Goal: Task Accomplishment & Management: Understand process/instructions

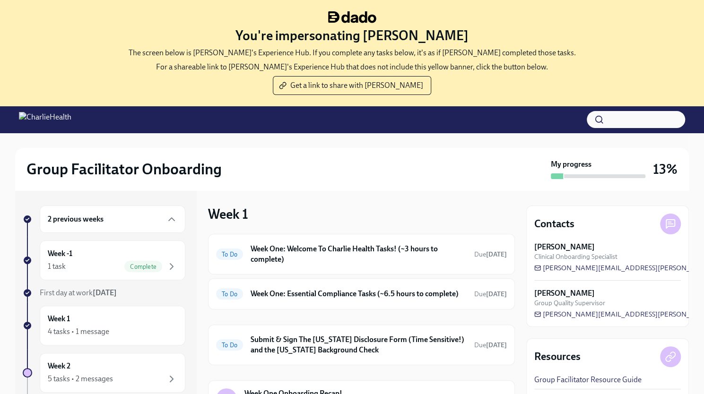
click at [306, 310] on div "To Do Week One: Essential Compliance Tasks (~6.5 hours to complete) Due [DATE]" at bounding box center [361, 293] width 307 height 31
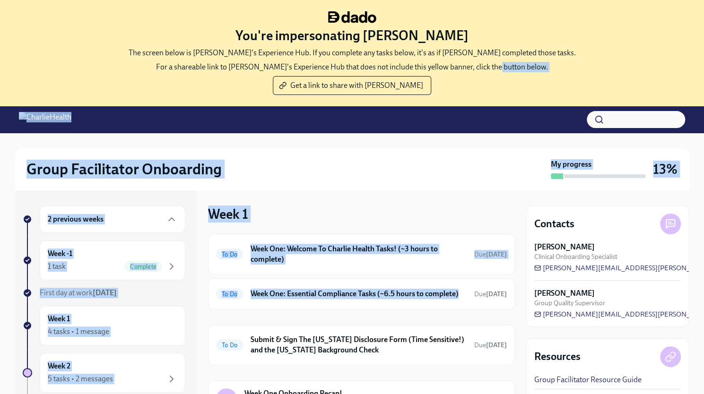
drag, startPoint x: 0, startPoint y: 0, endPoint x: 521, endPoint y: 83, distance: 527.7
click at [521, 83] on div "You're impersonating [PERSON_NAME] The screen below is [PERSON_NAME]'s Experien…" at bounding box center [352, 245] width 704 height 491
click at [457, 195] on div "Week 1 To Do Week One: Welcome To Charlie Health Tasks! (~3 hours to complete) …" at bounding box center [361, 340] width 307 height 301
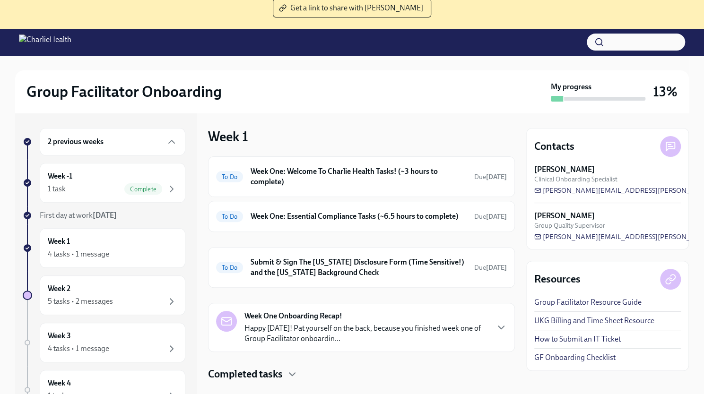
scroll to position [96, 0]
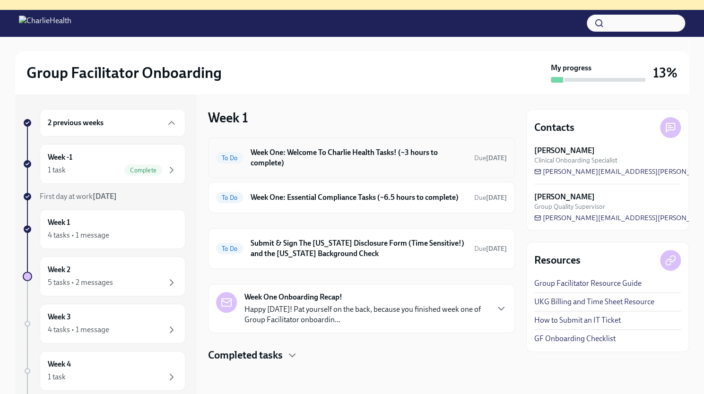
click at [224, 155] on span "To Do" at bounding box center [229, 158] width 27 height 7
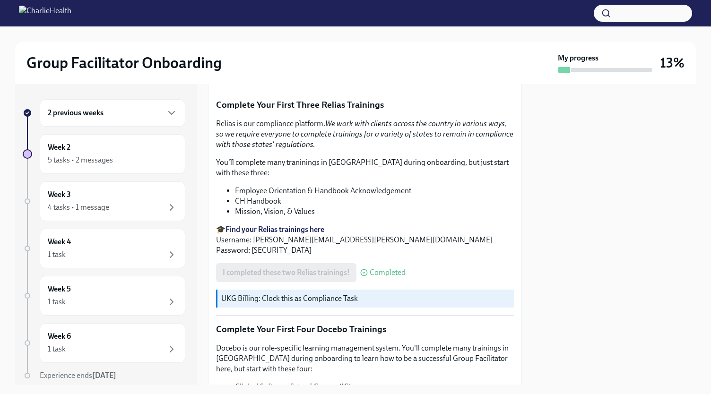
scroll to position [965, 0]
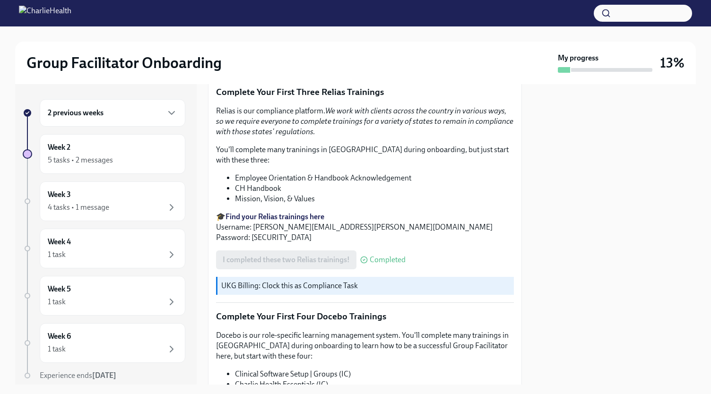
drag, startPoint x: 516, startPoint y: 296, endPoint x: 486, endPoint y: 363, distance: 74.0
click at [486, 363] on div "Docebo is our role-specific learning management system. You'll complete many tr…" at bounding box center [365, 384] width 298 height 109
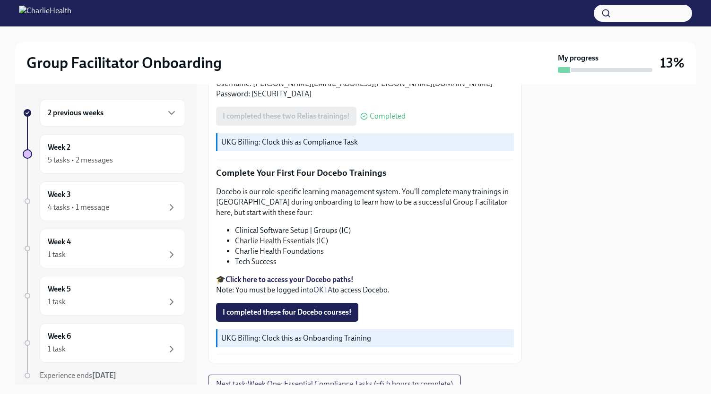
scroll to position [1126, 0]
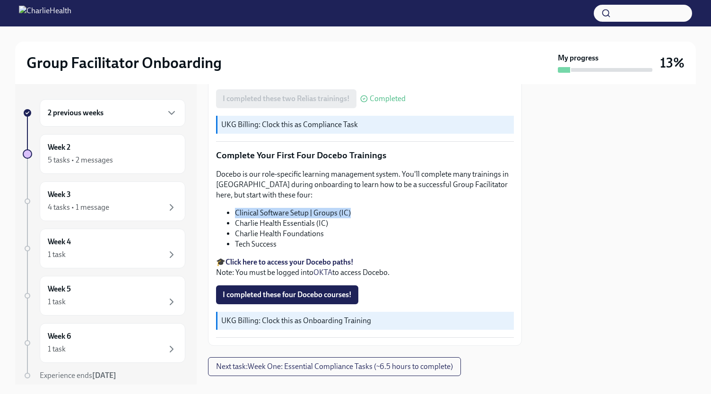
drag, startPoint x: 232, startPoint y: 207, endPoint x: 351, endPoint y: 211, distance: 119.1
click at [351, 211] on ul "Clinical Software Setup | Groups (IC) Charlie Health Essentials (IC) Charlie He…" at bounding box center [365, 229] width 298 height 42
copy li "Clinical Software Setup | Groups (IC)"
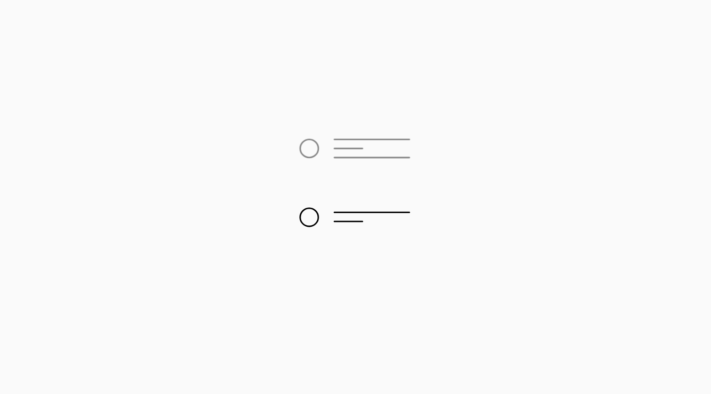
click at [549, 163] on div at bounding box center [355, 197] width 711 height 394
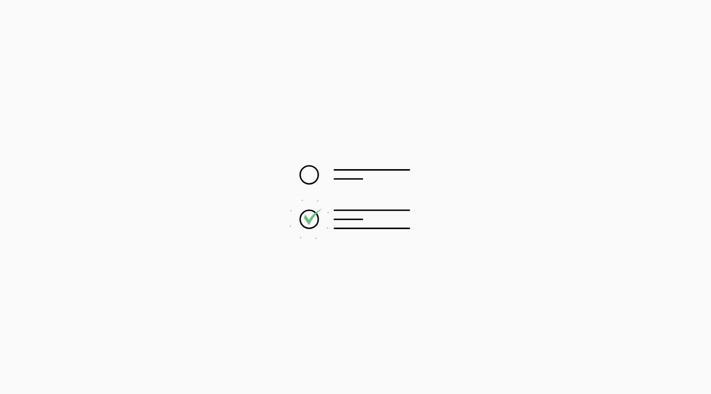
click at [710, 149] on div at bounding box center [355, 197] width 711 height 394
